Goal: Task Accomplishment & Management: Manage account settings

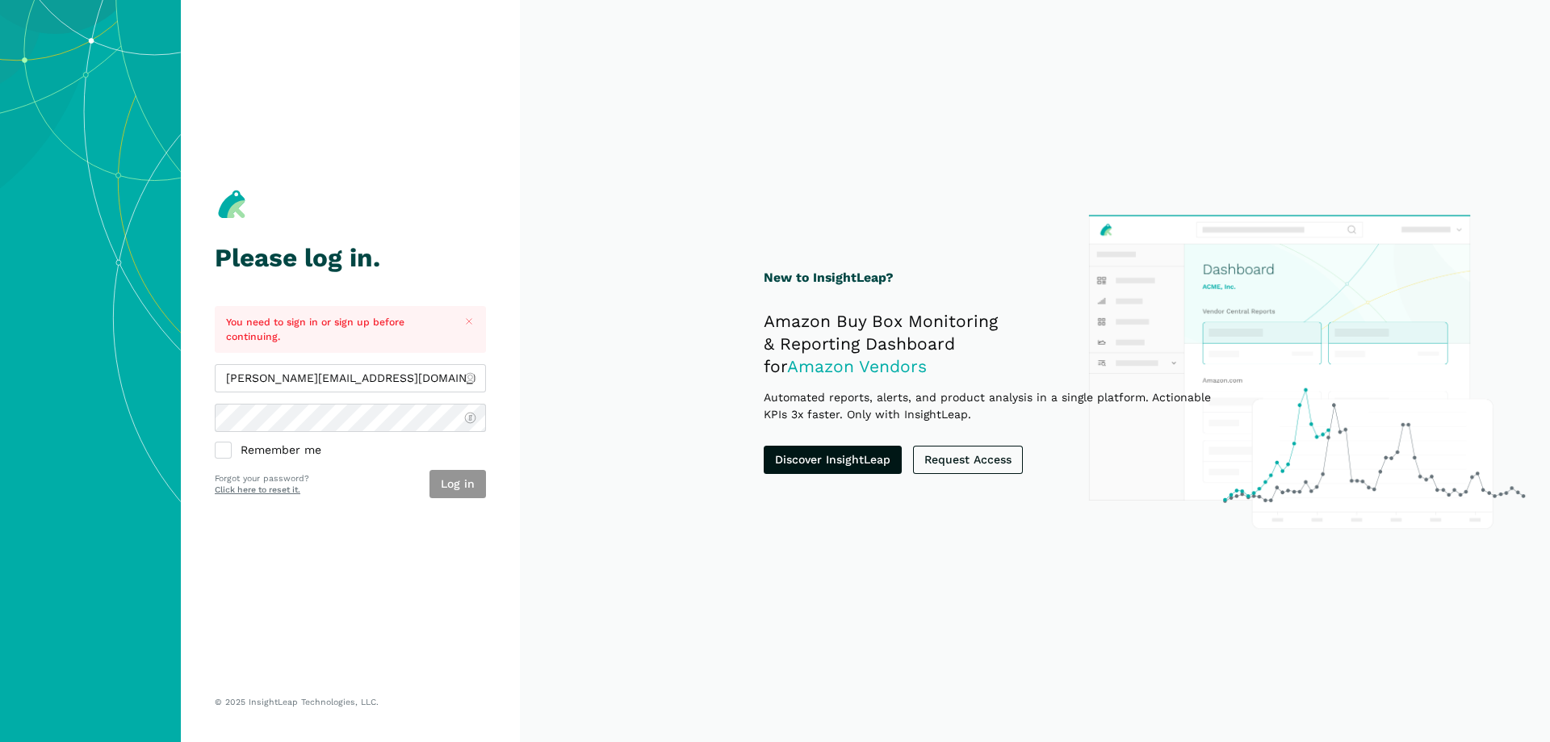
type input "[PERSON_NAME][EMAIL_ADDRESS][DOMAIN_NAME]"
click at [470, 483] on button "Log in" at bounding box center [457, 484] width 56 height 28
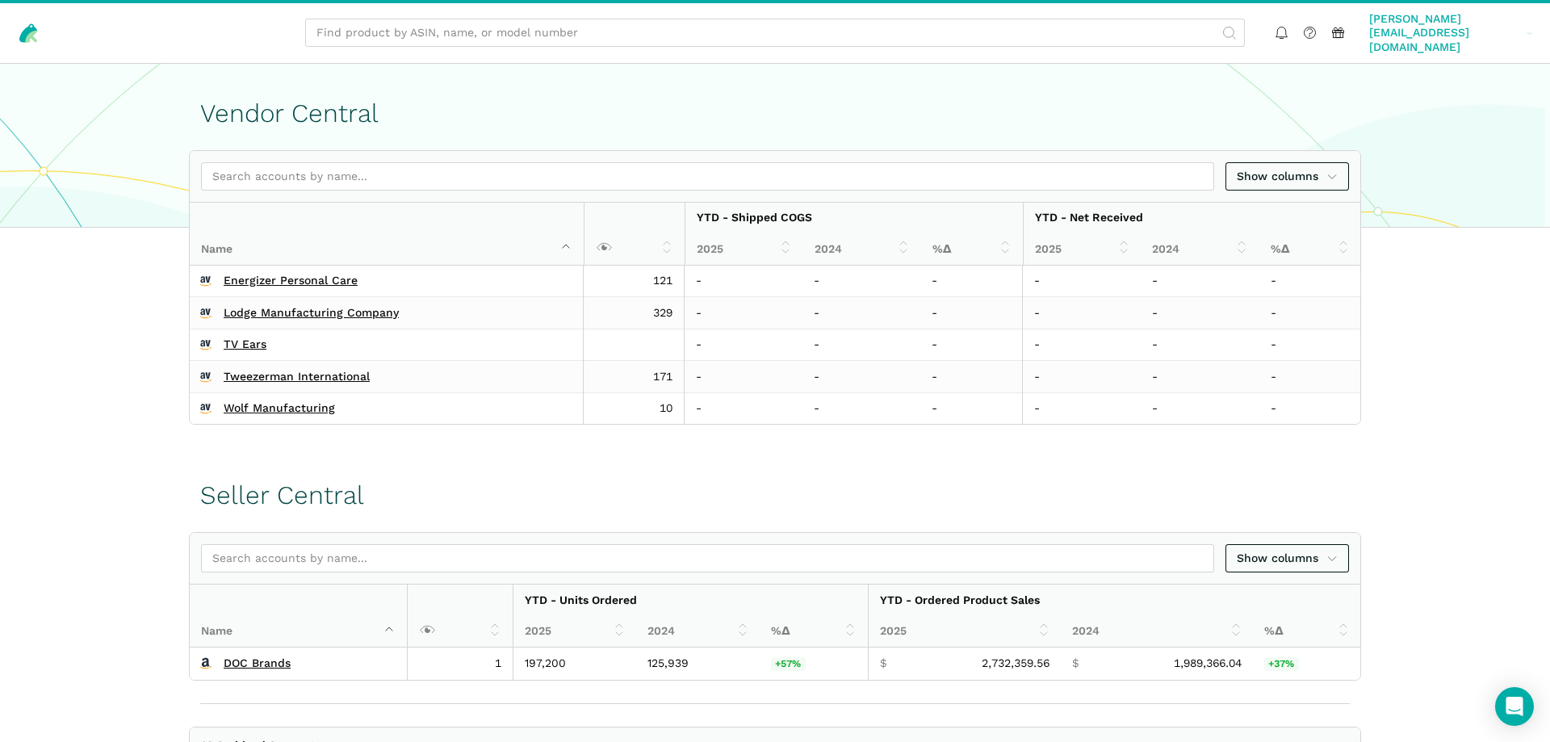
click at [1458, 26] on span "[PERSON_NAME][EMAIL_ADDRESS][DOMAIN_NAME]" at bounding box center [1445, 33] width 152 height 43
click at [1460, 106] on link "Team Settings" at bounding box center [1470, 121] width 136 height 31
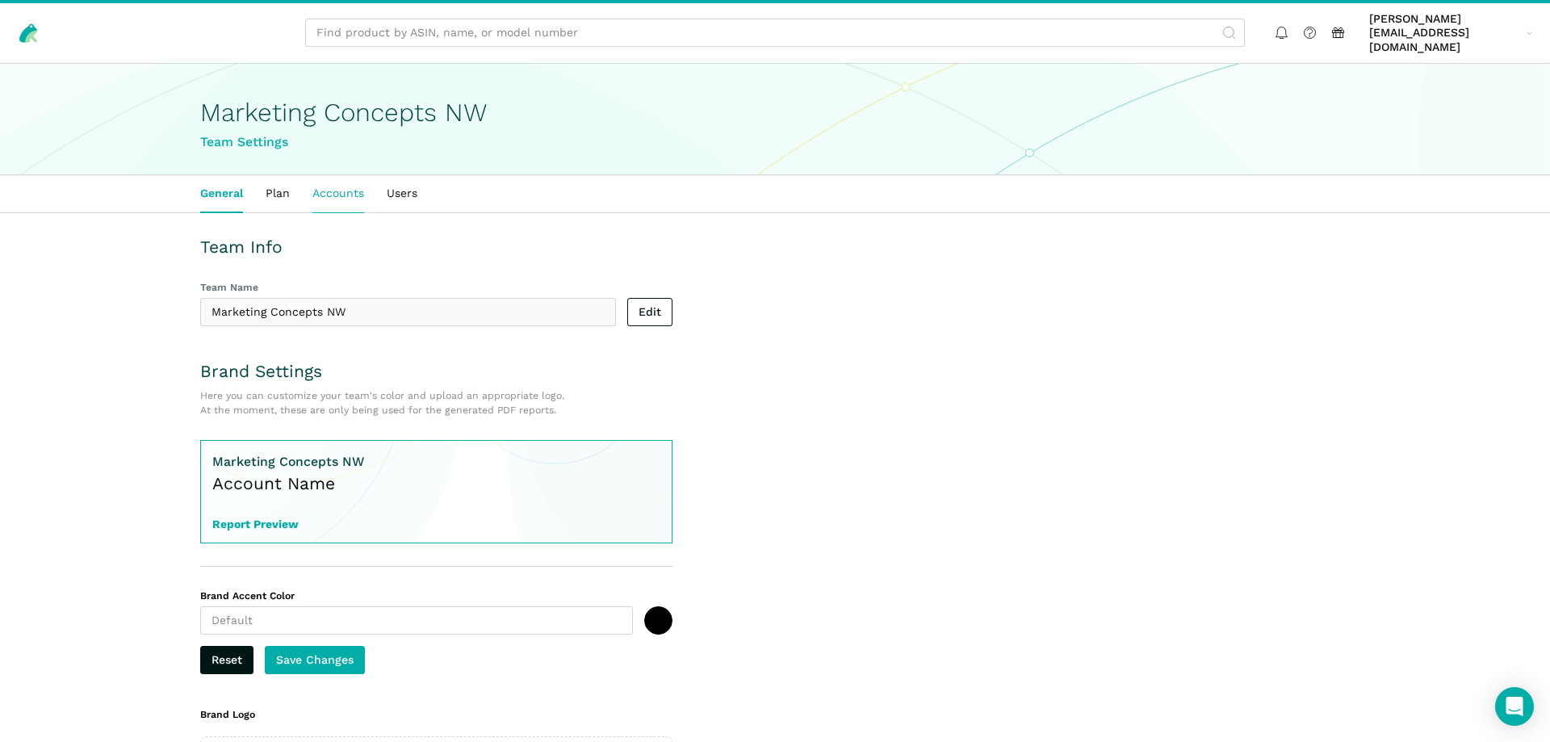
click at [315, 177] on link "Accounts" at bounding box center [338, 193] width 74 height 37
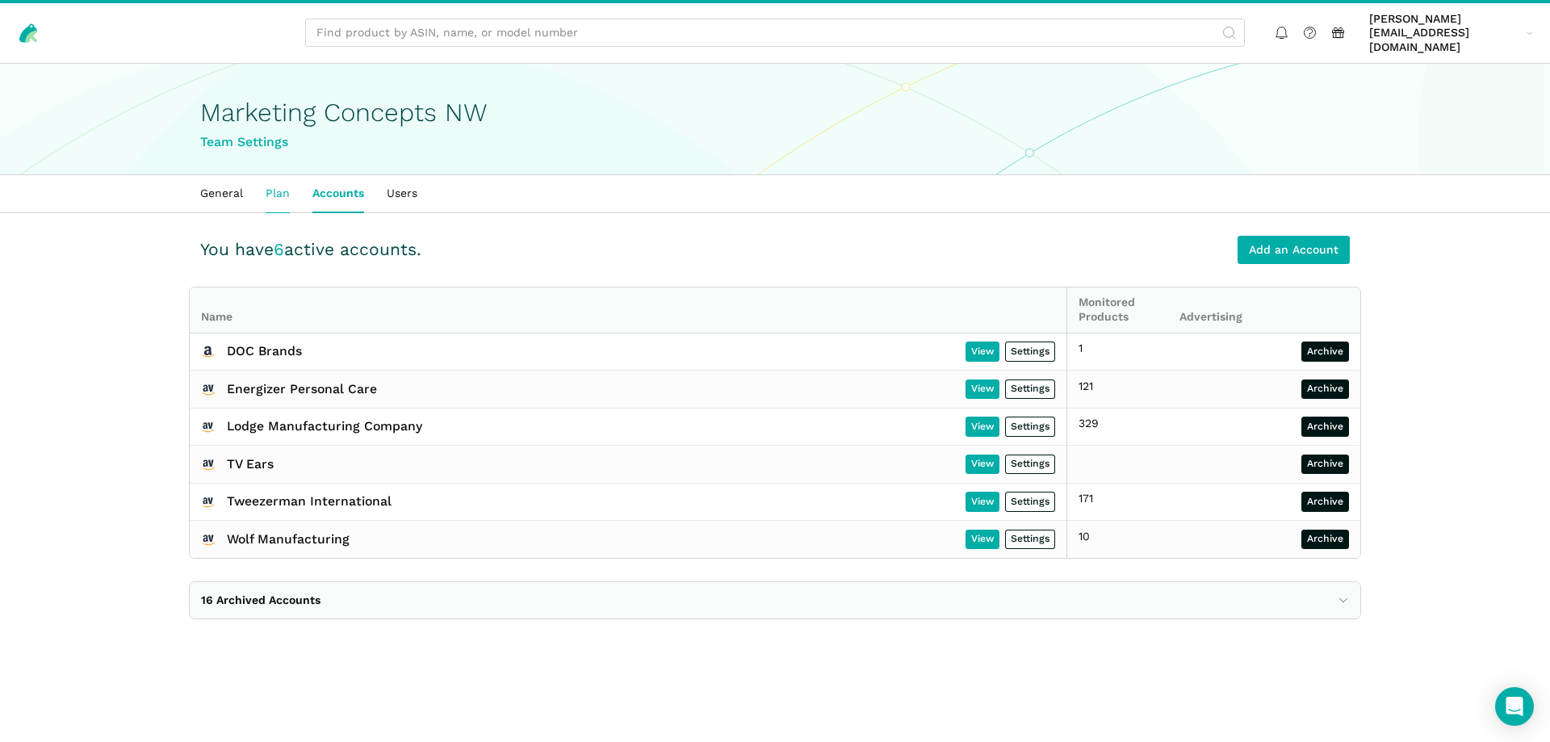
click at [278, 183] on link "Plan" at bounding box center [277, 193] width 47 height 37
